Goal: Information Seeking & Learning: Learn about a topic

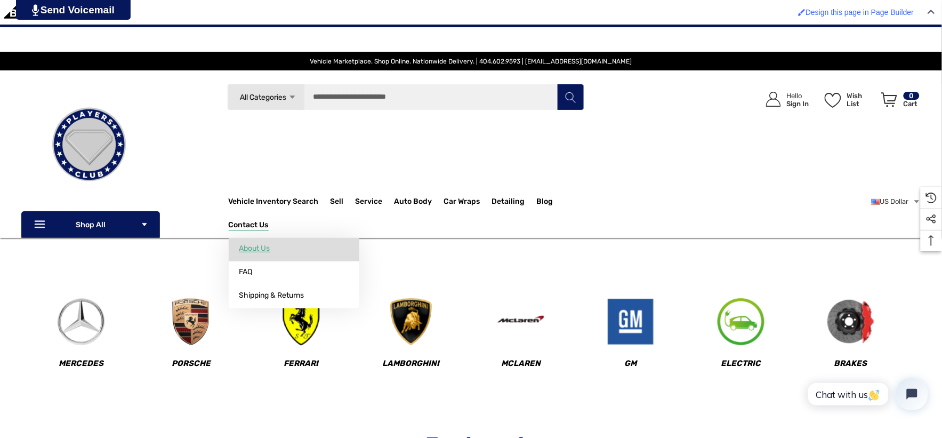
click at [245, 242] on link "About Us" at bounding box center [294, 248] width 131 height 21
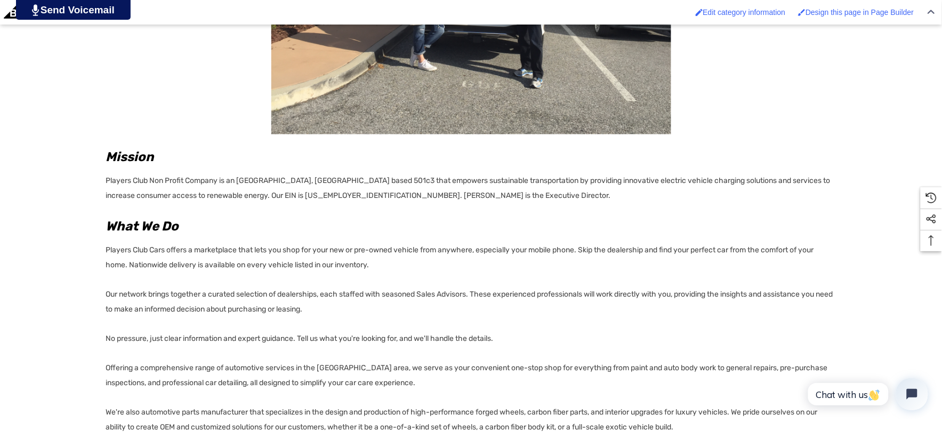
scroll to position [533, 0]
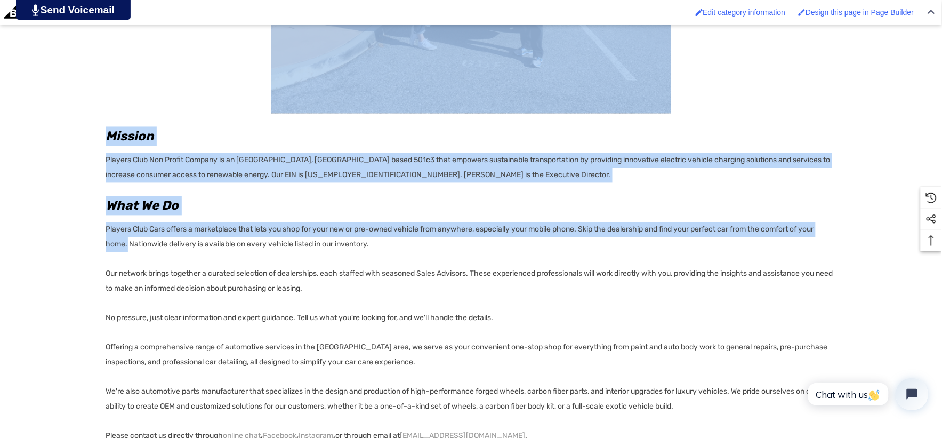
drag, startPoint x: 105, startPoint y: 230, endPoint x: 126, endPoint y: 246, distance: 26.7
click at [126, 246] on div "Home Contact Us About Us About Us Mission Players Club Non Profit Company is an…" at bounding box center [471, 152] width 942 height 781
click at [125, 245] on p "Players Club Cars offers a marketplace that lets you shop for your new or pre-o…" at bounding box center [471, 235] width 730 height 33
click at [111, 236] on p "Players Club Cars offers a marketplace that lets you shop for your new or pre-o…" at bounding box center [471, 235] width 730 height 33
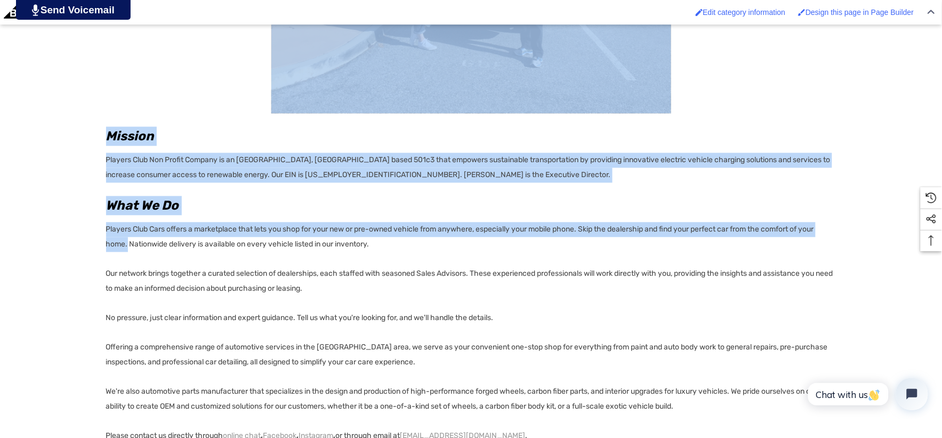
click at [106, 232] on div "Home Contact Us About Us About Us Mission Players Club Non Profit Company is an…" at bounding box center [471, 152] width 942 height 781
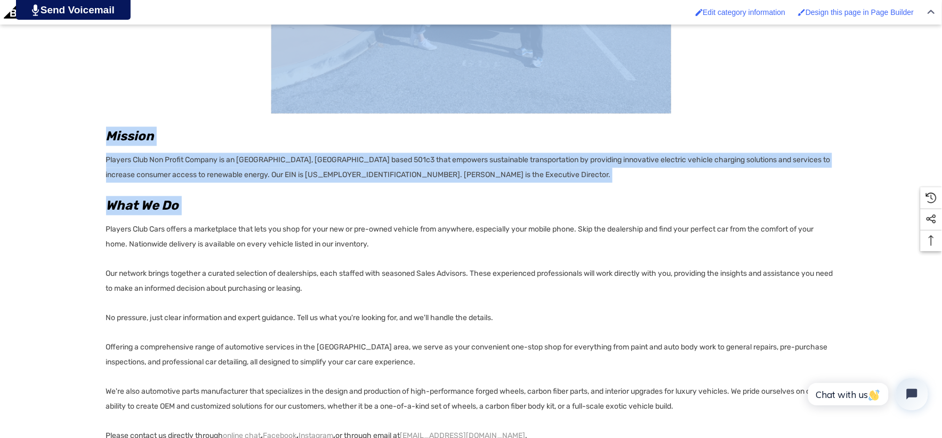
click at [107, 232] on p "Players Club Cars offers a marketplace that lets you shop for your new or pre-o…" at bounding box center [471, 235] width 730 height 33
click at [107, 231] on p "Players Club Cars offers a marketplace that lets you shop for your new or pre-o…" at bounding box center [471, 235] width 730 height 33
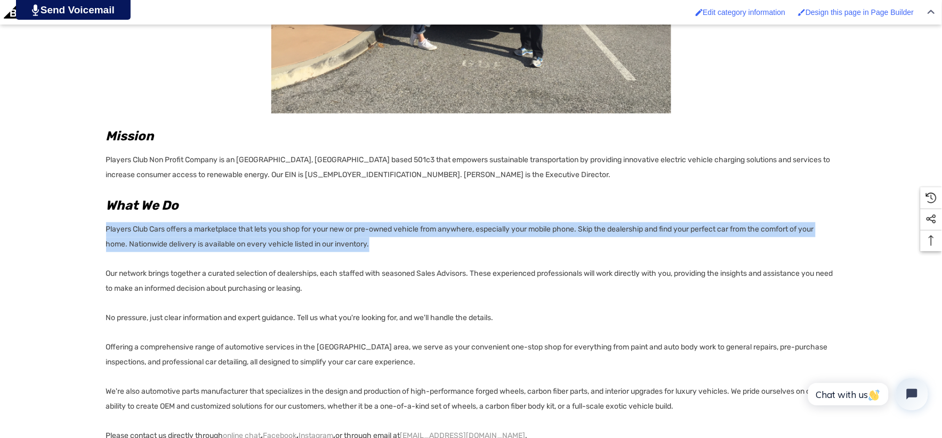
drag, startPoint x: 106, startPoint y: 231, endPoint x: 411, endPoint y: 248, distance: 305.5
click at [411, 248] on p "Players Club Cars offers a marketplace that lets you shop for your new or pre-o…" at bounding box center [471, 235] width 730 height 33
copy p "Players Club Cars offers a marketplace that lets you shop for your new or pre-o…"
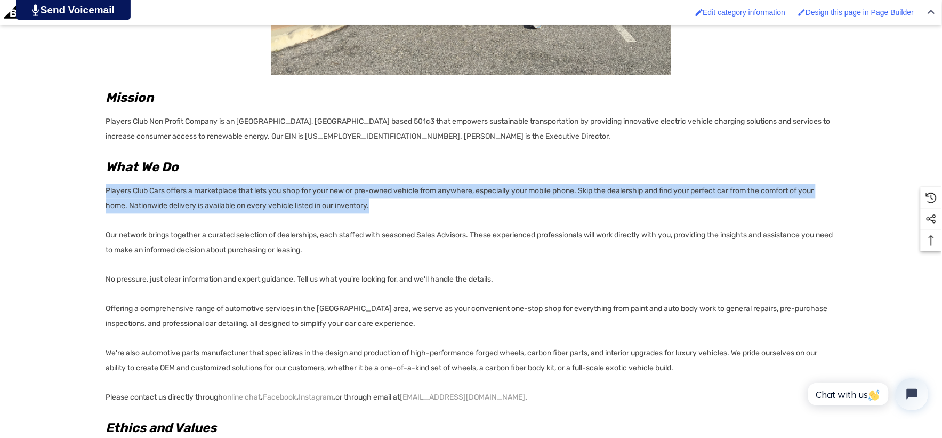
scroll to position [592, 0]
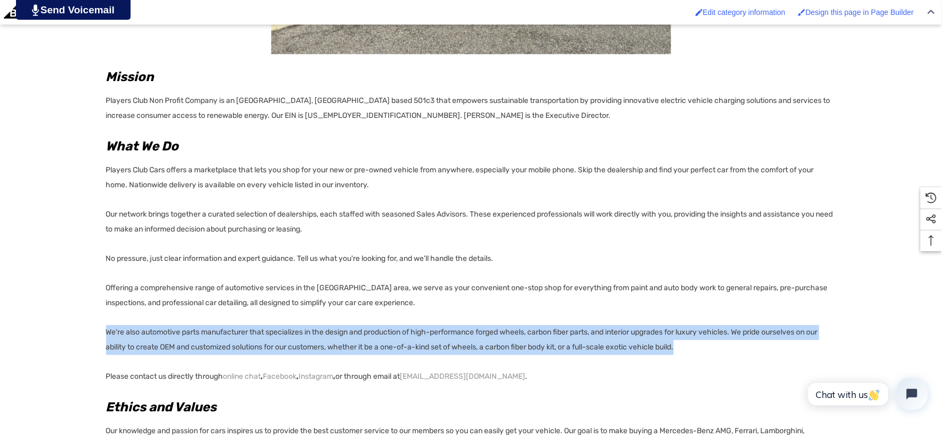
drag, startPoint x: 107, startPoint y: 330, endPoint x: 691, endPoint y: 355, distance: 584.4
click at [691, 355] on p "We're also automotive parts manufacturer that specializes in the design and pro…" at bounding box center [471, 340] width 730 height 30
copy p "We're also automotive parts manufacturer that specializes in the design and pro…"
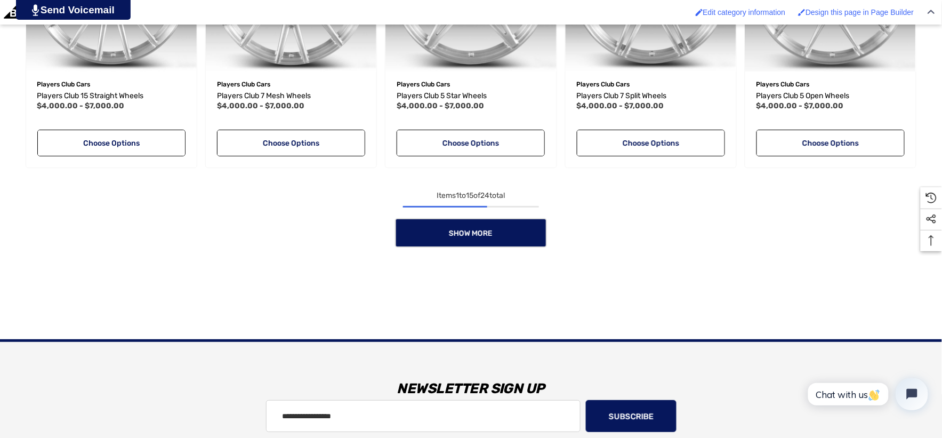
scroll to position [1126, 0]
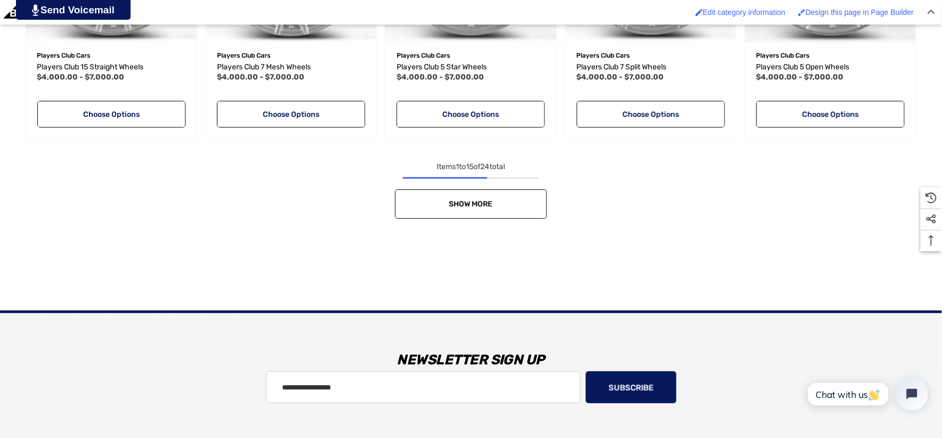
click at [468, 214] on link "Show More" at bounding box center [471, 203] width 152 height 29
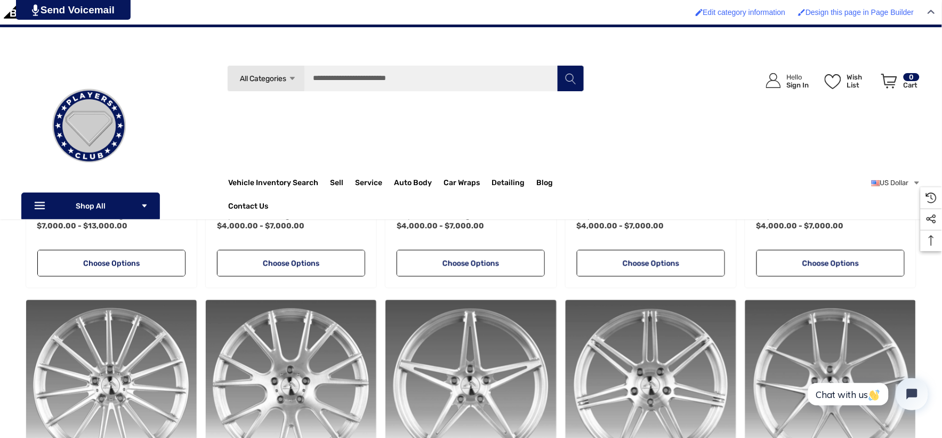
scroll to position [652, 0]
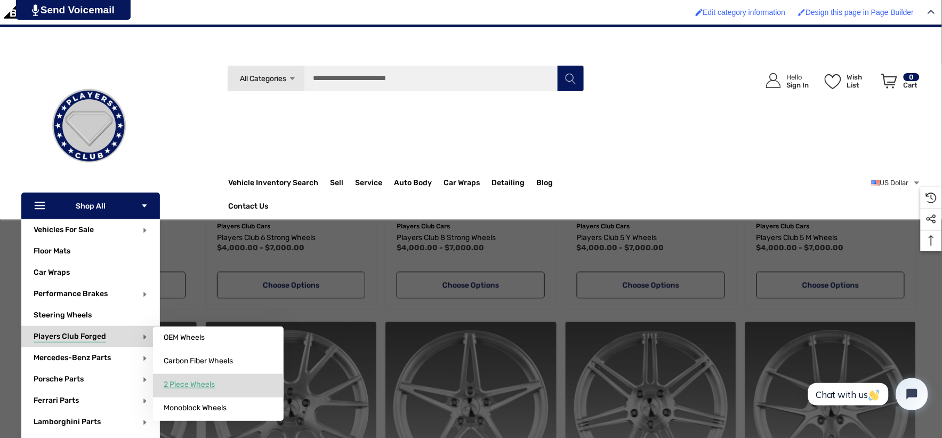
click at [190, 381] on span "2 Piece Wheels" at bounding box center [189, 385] width 51 height 10
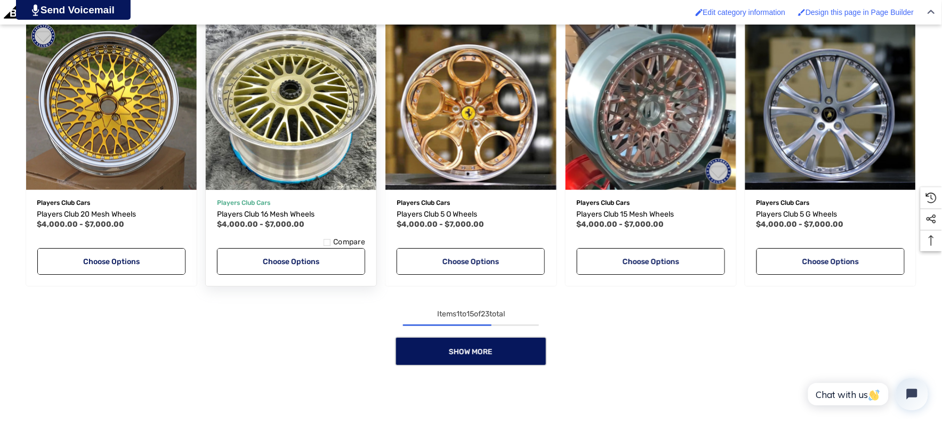
scroll to position [1066, 0]
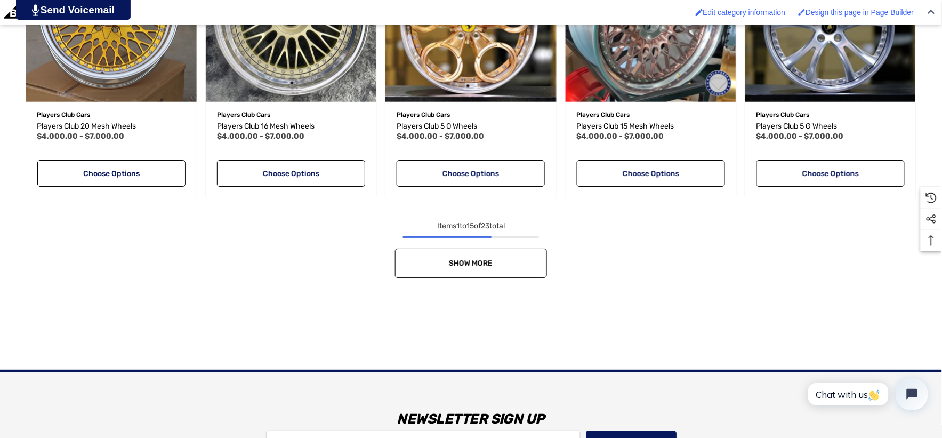
click at [449, 255] on link "Show More" at bounding box center [471, 262] width 152 height 29
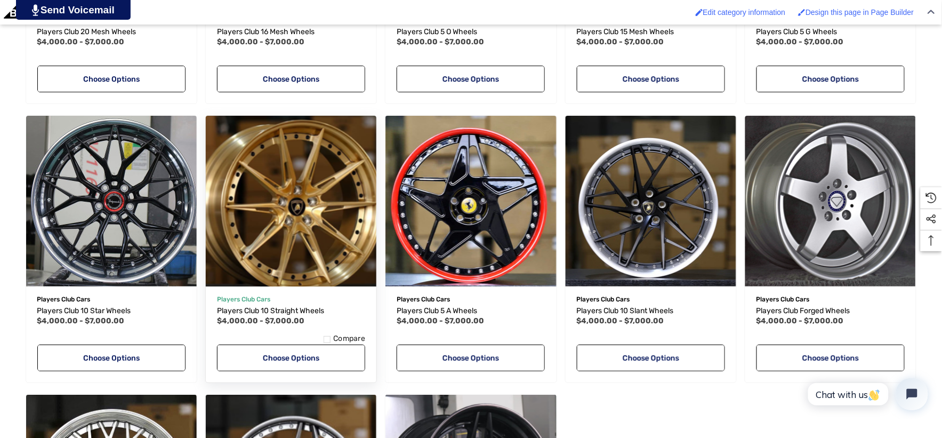
scroll to position [1185, 0]
